Goal: Check status: Check status

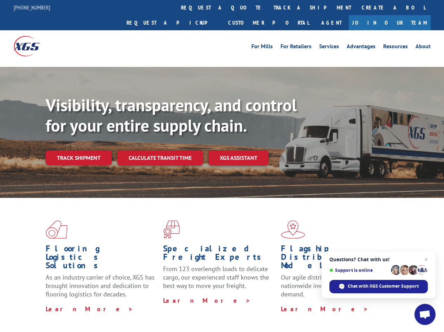
click at [222, 166] on div "Visibility, transparency, and control for your entire supply chain. Track shipm…" at bounding box center [245, 144] width 399 height 98
click at [268, 7] on link "track a shipment" at bounding box center [312, 7] width 88 height 15
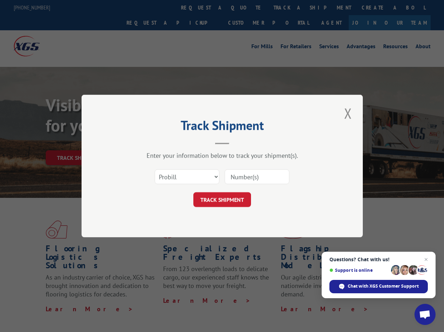
click at [246, 7] on div "Track Shipment Enter your information below to track your shipment(s). Select c…" at bounding box center [222, 166] width 444 height 332
click at [290, 7] on div "Track Shipment Enter your information below to track your shipment(s). Select c…" at bounding box center [222, 166] width 444 height 332
click at [78, 142] on div "Track Shipment Enter your information below to track your shipment(s). Select c…" at bounding box center [222, 166] width 444 height 332
click at [160, 142] on header "Track Shipment" at bounding box center [222, 132] width 211 height 24
click at [239, 142] on header "Track Shipment" at bounding box center [222, 132] width 211 height 24
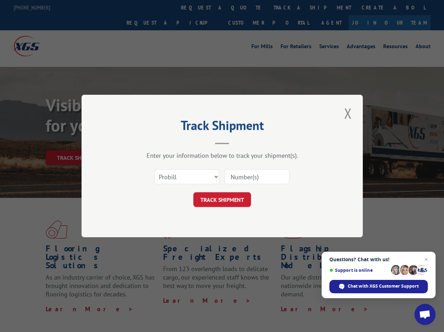
click at [425, 314] on span "Open chat" at bounding box center [425, 315] width 12 height 10
